Goal: Task Accomplishment & Management: Manage account settings

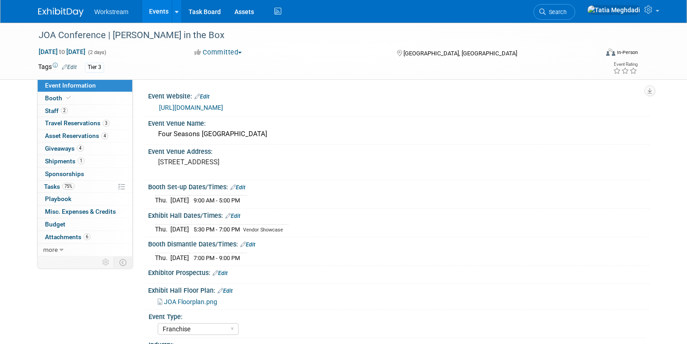
select select "Franchise"
select select "Restaurant"
select select "No"
select select "[PERSON_NAME]"
click at [152, 13] on link "Events" at bounding box center [158, 11] width 33 height 23
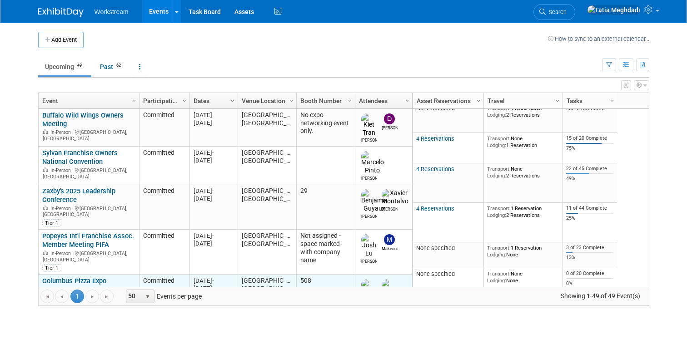
scroll to position [31, 0]
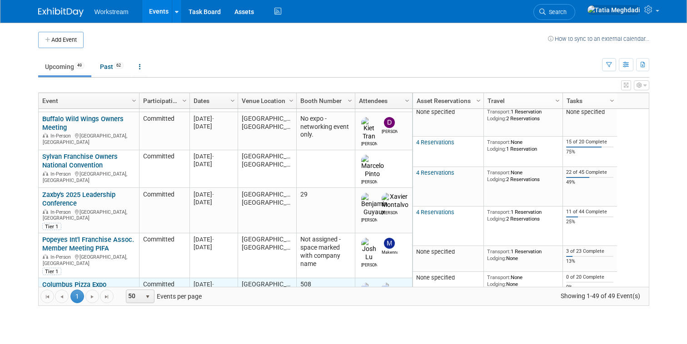
click at [63, 243] on td "Popeyes Int'l Franchise Assoc. Member Meeting PIFA Popeyes Int'l Franchise Asso…" at bounding box center [89, 256] width 100 height 45
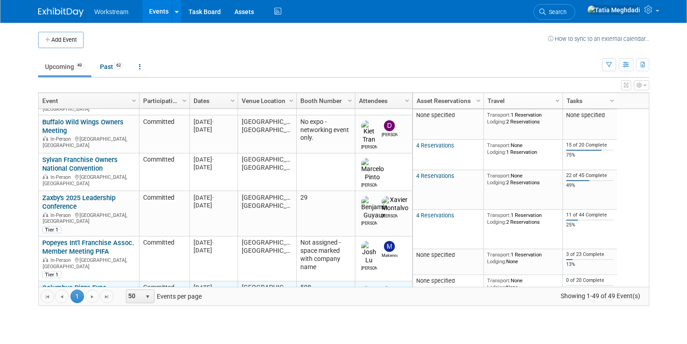
scroll to position [27, 0]
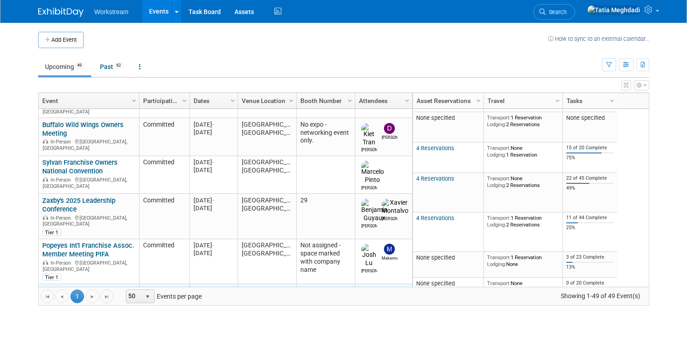
click at [52, 287] on link "Columbus Pizza Expo" at bounding box center [74, 291] width 64 height 8
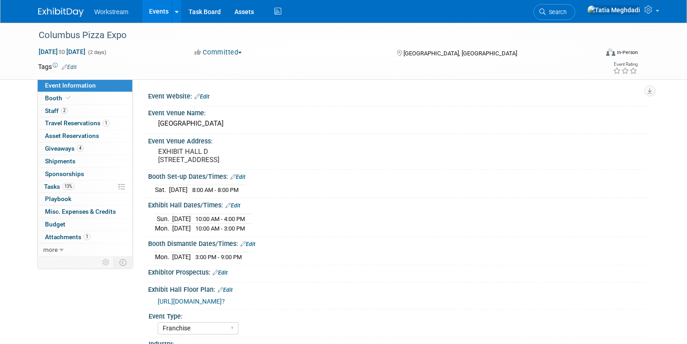
select select "Franchise"
select select "Restaurant"
select select "TBD"
select select "[PERSON_NAME]"
click at [50, 108] on span "Staff 2" at bounding box center [56, 110] width 23 height 7
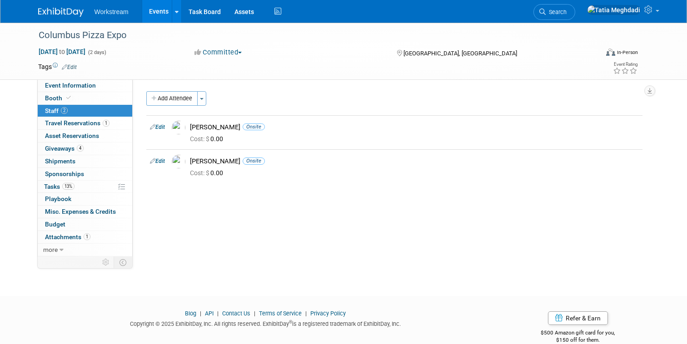
scroll to position [1, 0]
click at [154, 10] on link "Events" at bounding box center [158, 11] width 33 height 23
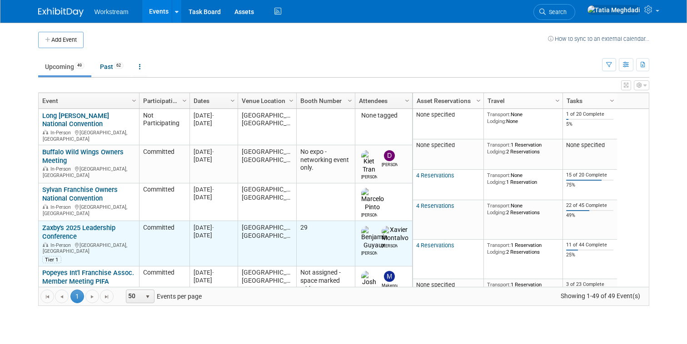
click at [55, 224] on link "Zaxby's 2025 Leadership Conference" at bounding box center [78, 232] width 73 height 17
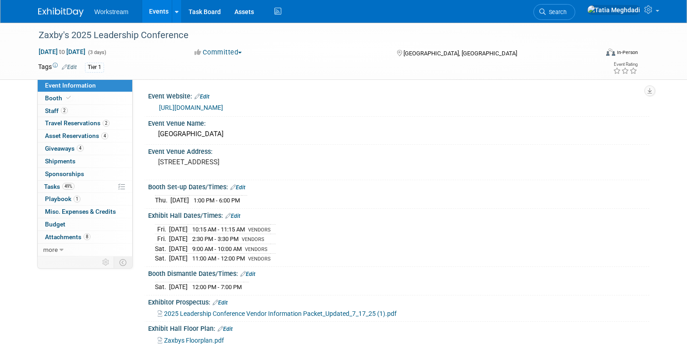
select select "Franchise"
select select "Restaurant"
select select "No"
click at [195, 105] on link "[URL][DOMAIN_NAME]" at bounding box center [191, 107] width 64 height 7
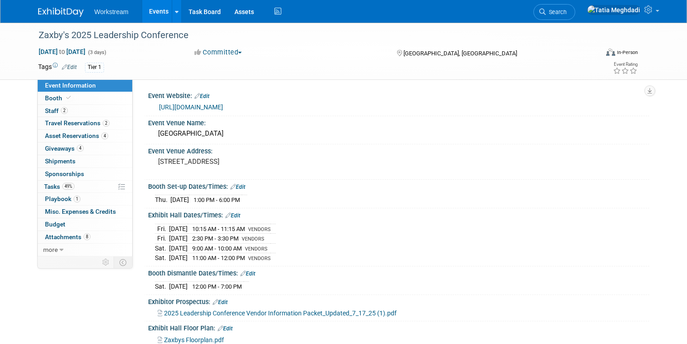
scroll to position [0, 0]
drag, startPoint x: 157, startPoint y: 133, endPoint x: 293, endPoint y: 134, distance: 135.9
click at [293, 134] on div "Marriott Phoenix Desert Ridge Resort & Spa" at bounding box center [399, 134] width 488 height 14
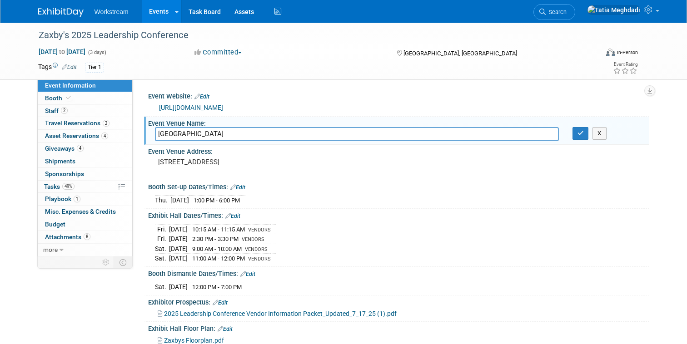
click at [255, 130] on input "Marriott Phoenix Desert Ridge Resort & Spa" at bounding box center [357, 134] width 404 height 14
click at [341, 176] on div "[STREET_ADDRESS]" at bounding box center [252, 166] width 195 height 21
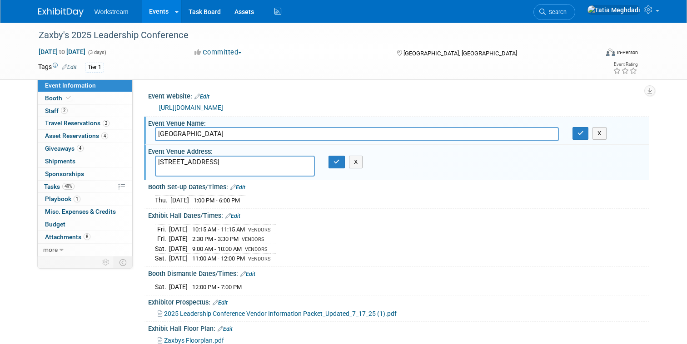
drag, startPoint x: 164, startPoint y: 161, endPoint x: 151, endPoint y: 159, distance: 13.9
click at [151, 159] on div "[STREET_ADDRESS]" at bounding box center [235, 166] width 174 height 21
click at [70, 121] on span "Travel Reservations 2" at bounding box center [77, 123] width 65 height 7
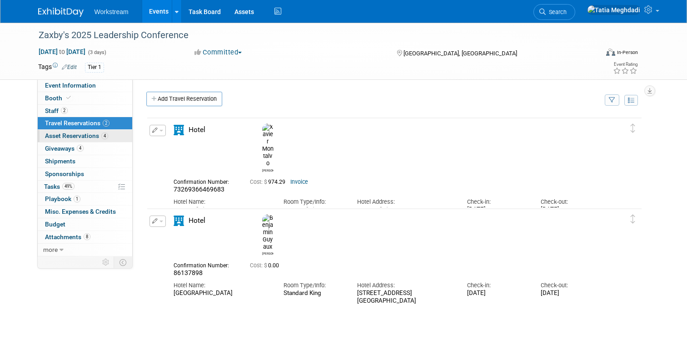
click at [55, 133] on span "Asset Reservations 4" at bounding box center [76, 135] width 63 height 7
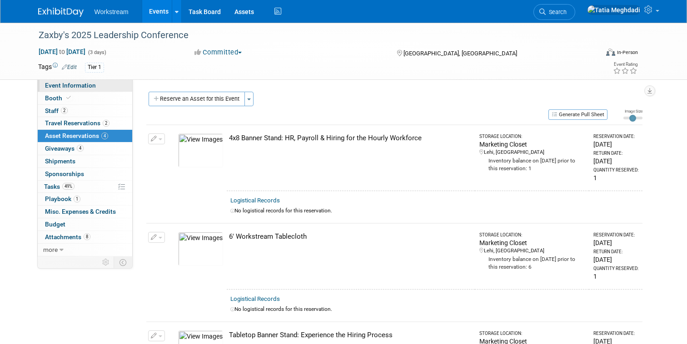
click at [57, 84] on span "Event Information" at bounding box center [70, 85] width 51 height 7
select select "Franchise"
select select "Restaurant"
select select "No"
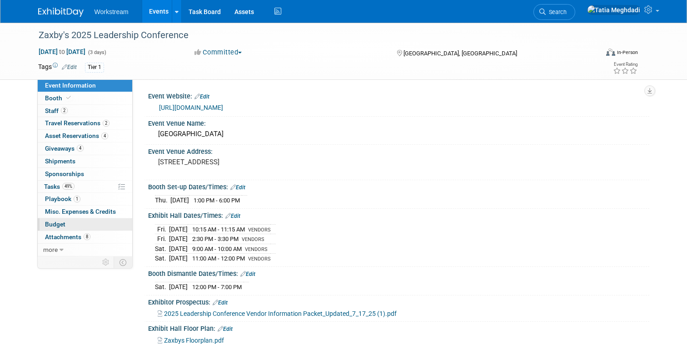
click at [52, 224] on span "Budget" at bounding box center [55, 224] width 20 height 7
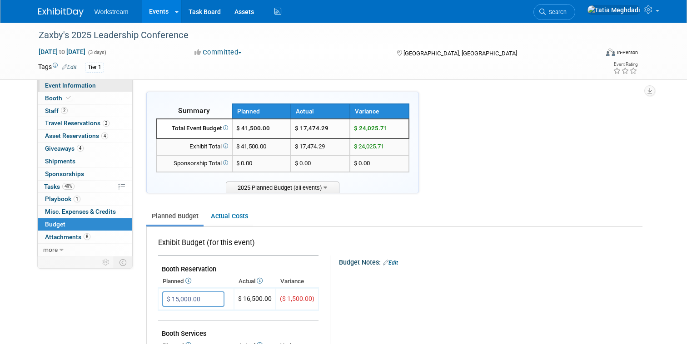
click at [73, 83] on span "Event Information" at bounding box center [70, 85] width 51 height 7
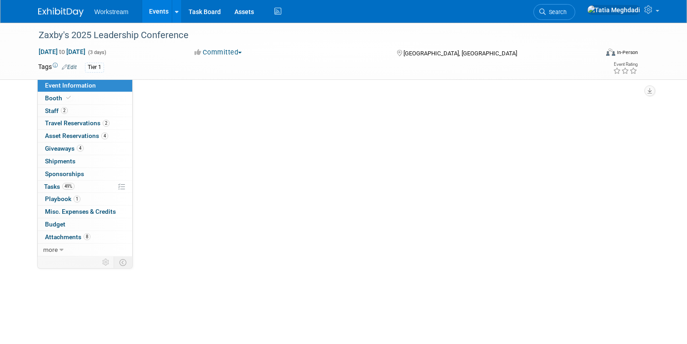
select select "Franchise"
select select "Restaurant"
select select "No"
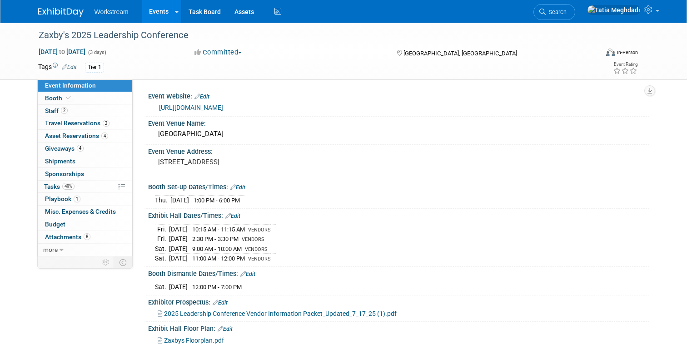
click at [271, 88] on div "Event Website: Edit https://web.cvent.com/event/89591956-03a6-4952-87af-12af9af…" at bounding box center [391, 168] width 517 height 177
click at [314, 88] on div "Event Website: Edit https://web.cvent.com/event/89591956-03a6-4952-87af-12af9af…" at bounding box center [391, 168] width 517 height 177
click at [66, 85] on span "Event Information" at bounding box center [70, 85] width 51 height 7
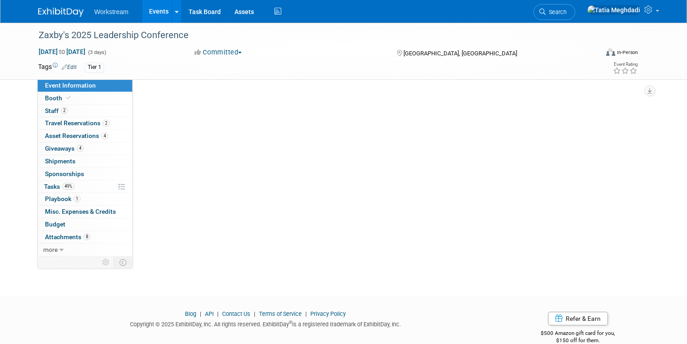
select select "Franchise"
select select "Restaurant"
select select "No"
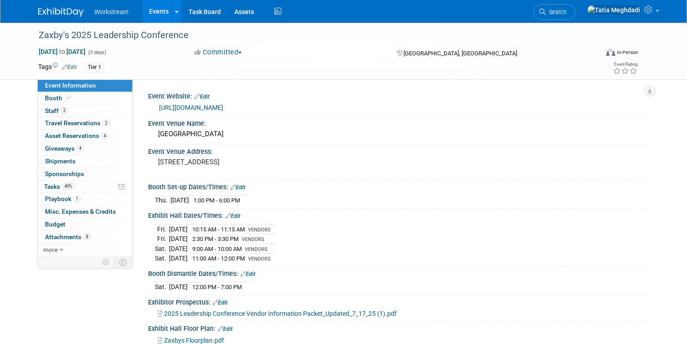
click at [154, 18] on link "Events" at bounding box center [158, 11] width 33 height 23
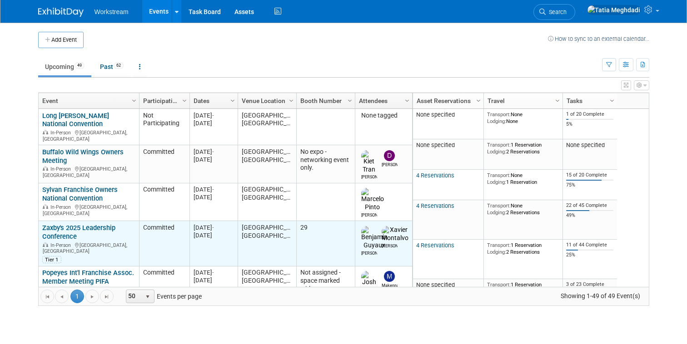
click at [61, 224] on link "Zaxby's 2025 Leadership Conference" at bounding box center [78, 232] width 73 height 17
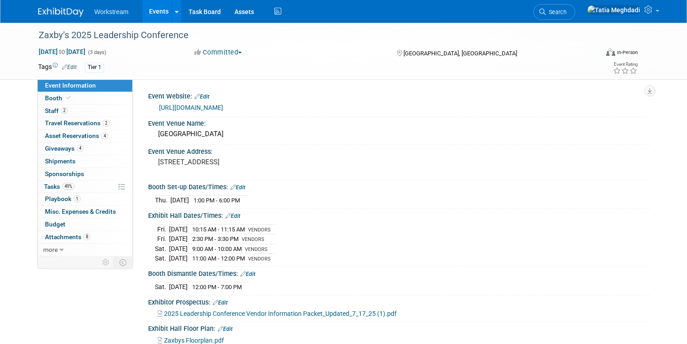
select select "Franchise"
select select "Restaurant"
select select "No"
click at [45, 185] on span "Tasks 49%" at bounding box center [59, 186] width 30 height 7
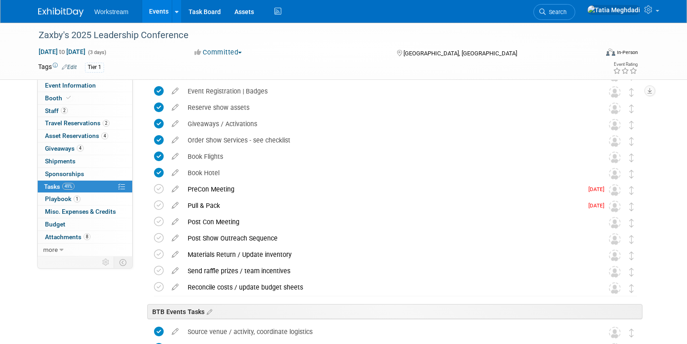
scroll to position [171, 0]
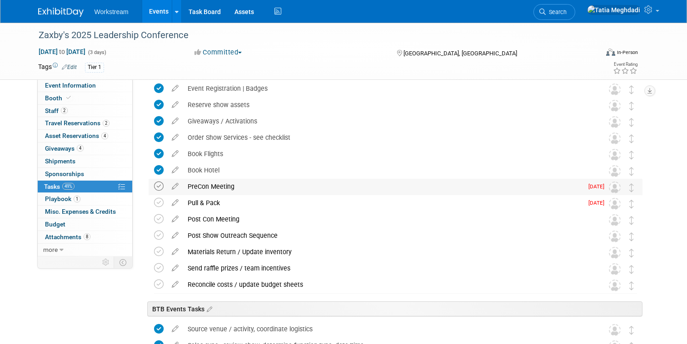
click at [159, 187] on icon at bounding box center [159, 187] width 10 height 10
click at [157, 200] on icon at bounding box center [159, 203] width 10 height 10
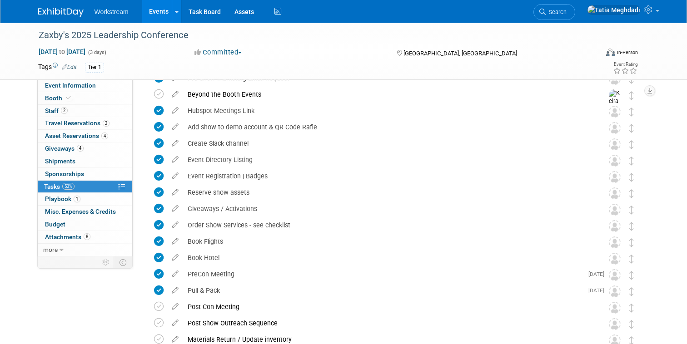
scroll to position [0, 0]
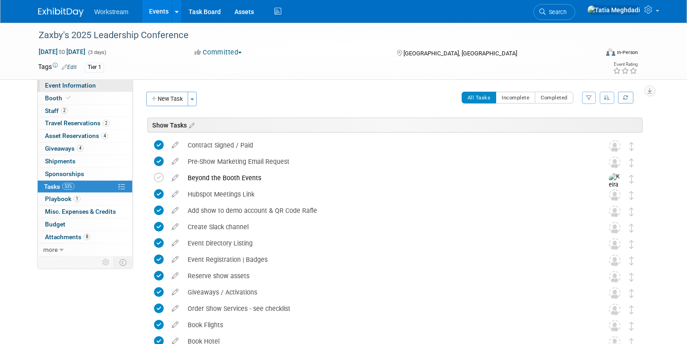
click at [75, 85] on span "Event Information" at bounding box center [70, 85] width 51 height 7
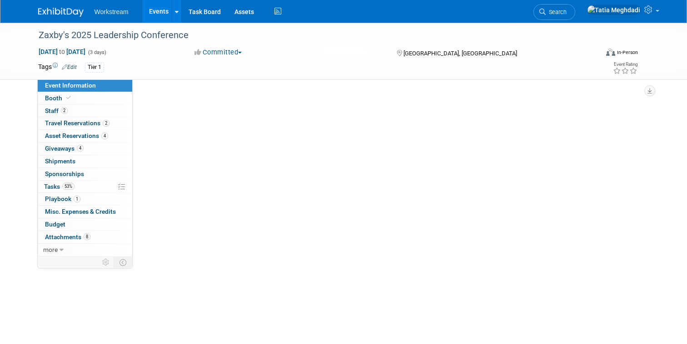
select select "Franchise"
select select "Restaurant"
select select "No"
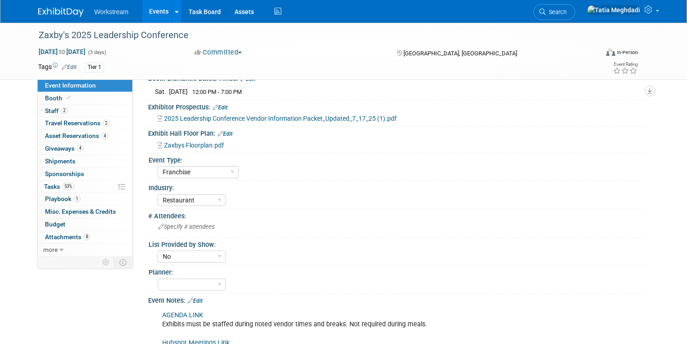
scroll to position [224, 0]
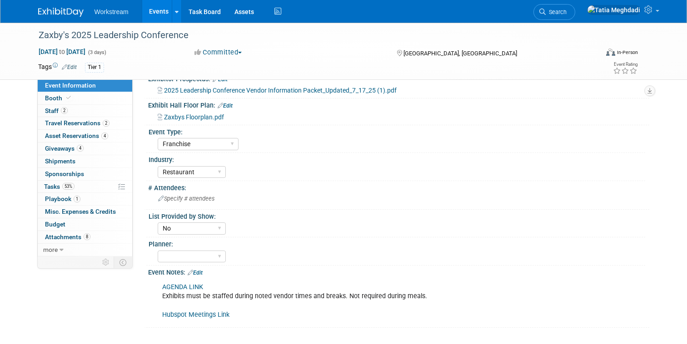
click at [201, 271] on link "Edit" at bounding box center [195, 273] width 15 height 6
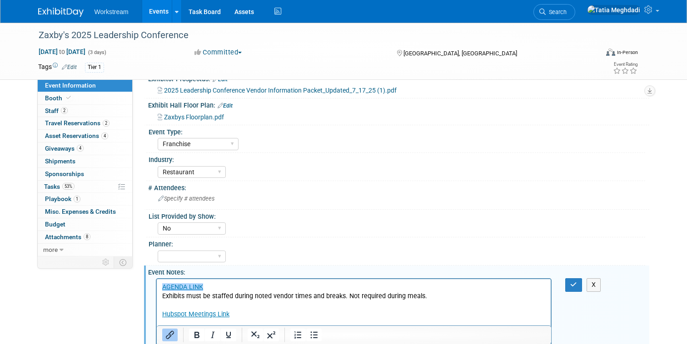
scroll to position [0, 0]
click at [344, 296] on p "AGENDA LINK Exhibits must be staffed during noted vendor times and breaks. Not …" at bounding box center [354, 301] width 384 height 36
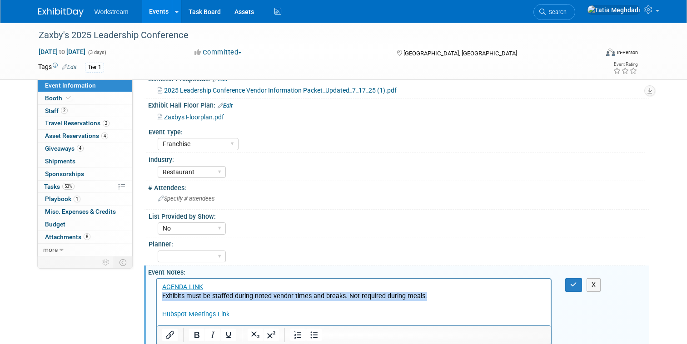
click at [344, 296] on p "AGENDA LINK Exhibits must be staffed during noted vendor times and breaks. Not …" at bounding box center [354, 301] width 384 height 36
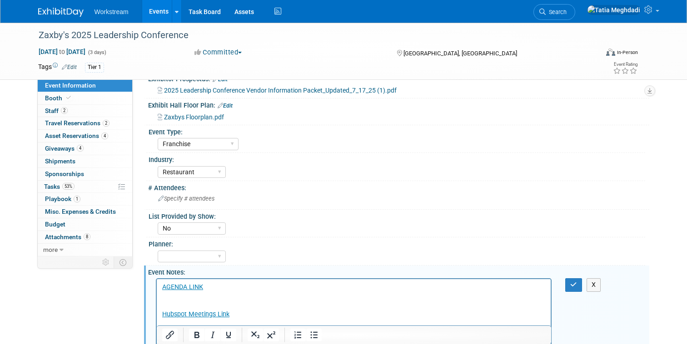
click at [176, 304] on p "AGENDA LINK Hubspot Meetings Link" at bounding box center [354, 301] width 384 height 36
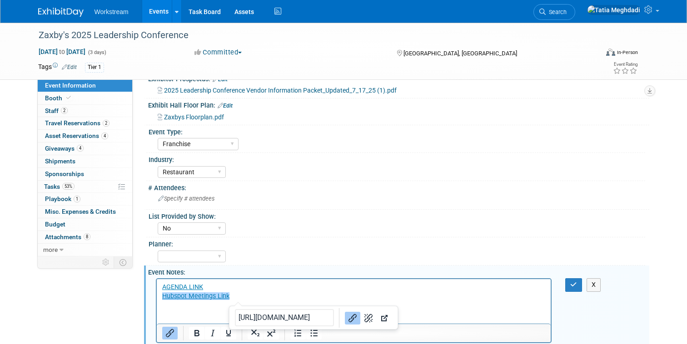
click at [240, 297] on p "AGENDA LINK Hubspot Meetings Link﻿" at bounding box center [354, 292] width 384 height 18
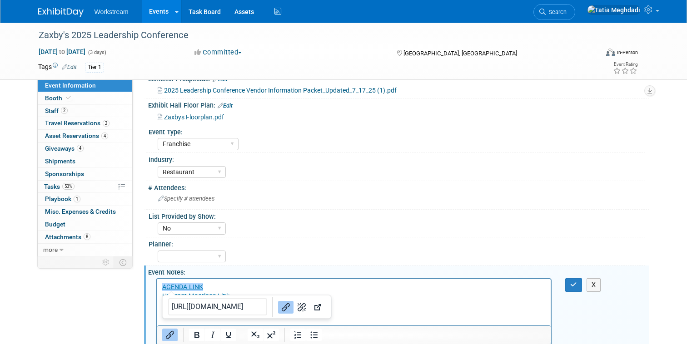
click at [283, 216] on div "List Provided by Show:" at bounding box center [397, 215] width 497 height 11
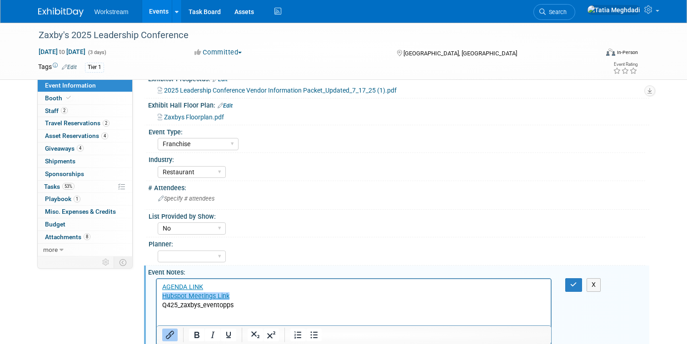
click at [247, 295] on p "AGENDA LINK Hubspot Meetings Link﻿" at bounding box center [354, 292] width 384 height 18
drag, startPoint x: 403, startPoint y: 583, endPoint x: 247, endPoint y: 305, distance: 318.8
drag, startPoint x: 246, startPoint y: 306, endPoint x: 153, endPoint y: 307, distance: 92.7
click at [156, 307] on html "AGENDA LINK Hubspot Meetings Link Q425_zaxbys_eventopps" at bounding box center [353, 294] width 394 height 31
click at [167, 333] on icon "Insert/edit link" at bounding box center [169, 335] width 11 height 11
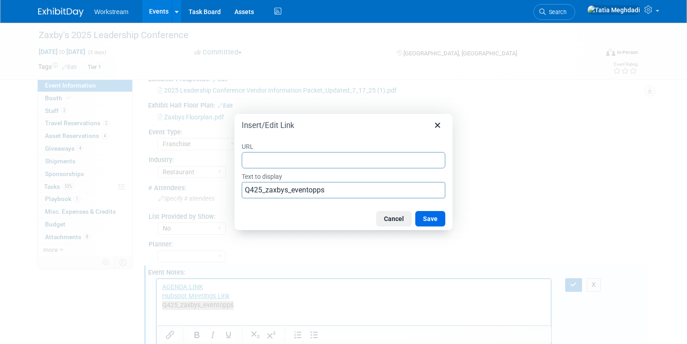
click at [294, 161] on input "URL" at bounding box center [344, 160] width 204 height 16
type input "[URL][DOMAIN_NAME]"
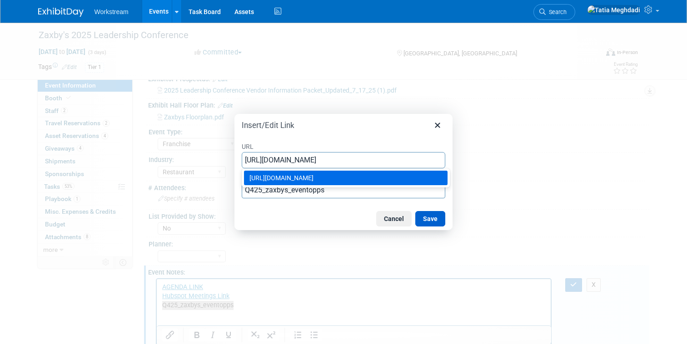
click at [437, 217] on button "Save" at bounding box center [430, 218] width 30 height 15
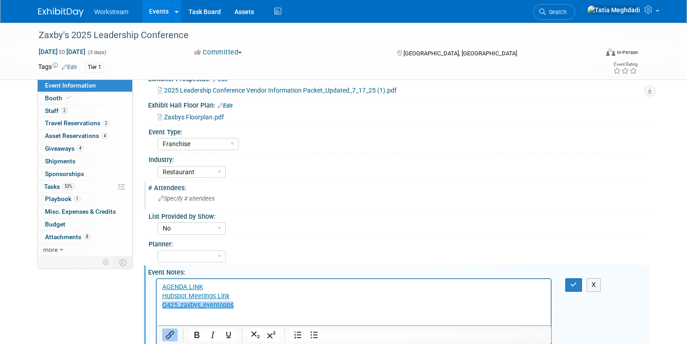
click at [434, 192] on div "Specify # attendees" at bounding box center [399, 199] width 488 height 14
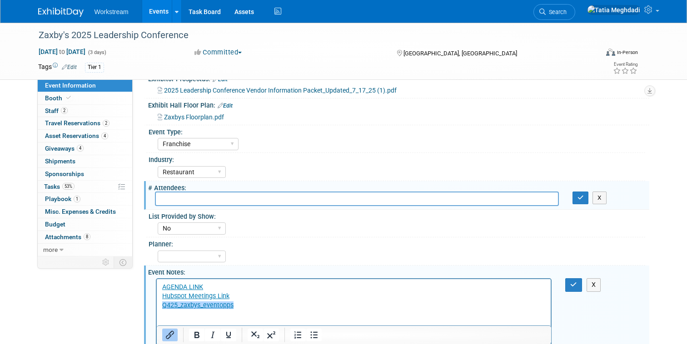
click at [245, 310] on html "AGENDA LINK Hubspot Meetings Link Q425_zaxbys_eventopps" at bounding box center [353, 294] width 394 height 31
click at [255, 310] on html "AGENDA LINK Hubspot Meetings Link Q425_zaxbys_eventopps﻿" at bounding box center [353, 294] width 394 height 31
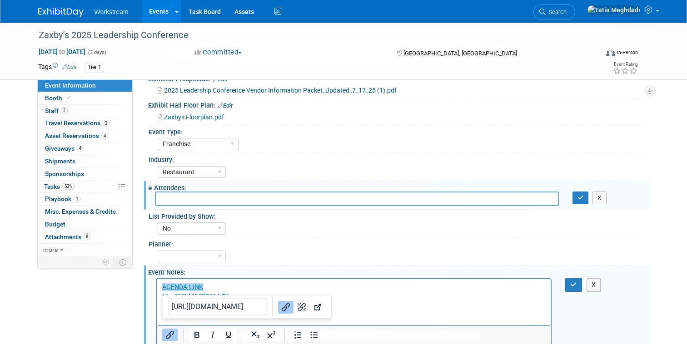
click at [297, 154] on div "Industry:" at bounding box center [397, 158] width 497 height 11
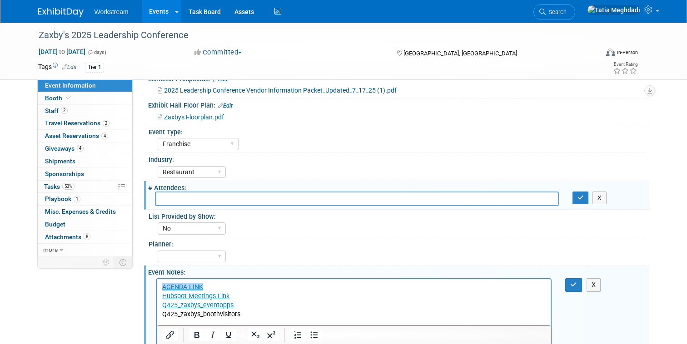
click at [261, 313] on p "Q425_zaxbys_boothvisitors" at bounding box center [354, 314] width 384 height 9
drag, startPoint x: 255, startPoint y: 313, endPoint x: 141, endPoint y: 317, distance: 114.1
click at [156, 317] on html "AGENDA LINK Hubspot Meetings Link Q425_zaxbys_eventopps Q425_zaxbys_boothvisito…" at bounding box center [353, 299] width 394 height 40
click at [164, 336] on button "Insert/edit link" at bounding box center [169, 335] width 15 height 13
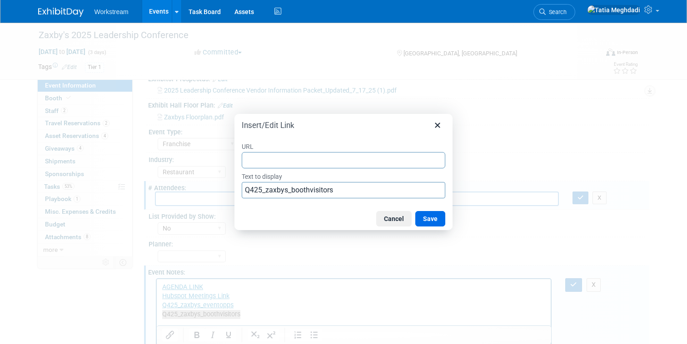
click at [290, 164] on input "URL" at bounding box center [344, 160] width 204 height 16
type input "[URL][DOMAIN_NAME]"
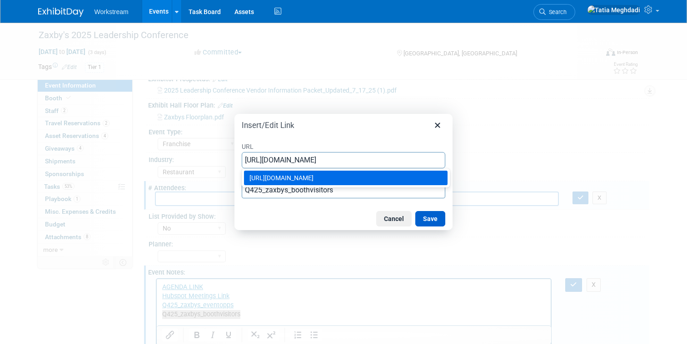
click at [419, 219] on button "Save" at bounding box center [430, 218] width 30 height 15
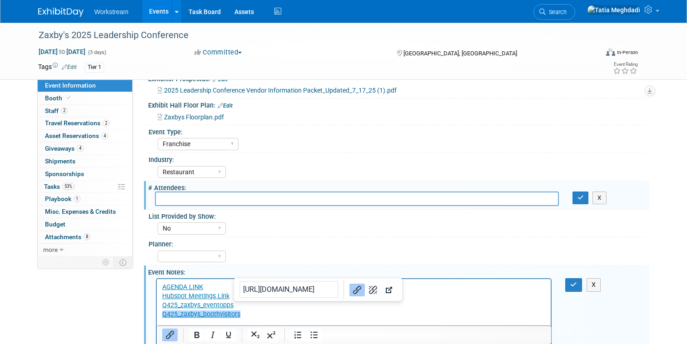
click at [262, 307] on p "Q425_zaxbys_eventopps" at bounding box center [354, 305] width 384 height 9
click at [250, 316] on p "Q425_zaxbys_boothvisitors﻿" at bounding box center [354, 314] width 384 height 9
click at [574, 282] on icon "button" at bounding box center [573, 285] width 7 height 6
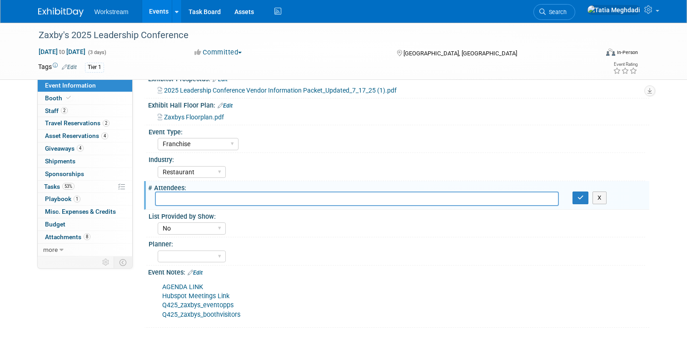
click at [570, 130] on div "Event Type:" at bounding box center [397, 130] width 497 height 11
click at [148, 15] on link "Events" at bounding box center [158, 11] width 33 height 23
